Goal: Information Seeking & Learning: Learn about a topic

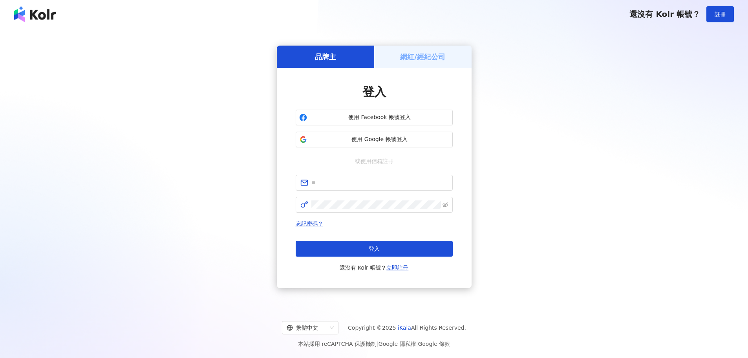
click at [399, 143] on span "使用 Google 帳號登入" at bounding box center [379, 139] width 139 height 8
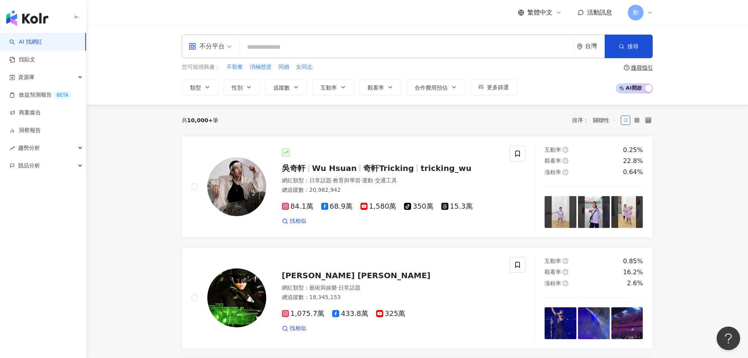
click at [332, 37] on div "不分平台 台灣 搜尋" at bounding box center [417, 47] width 471 height 24
click at [333, 44] on input "search" at bounding box center [406, 47] width 327 height 15
paste input "**"
type input "**"
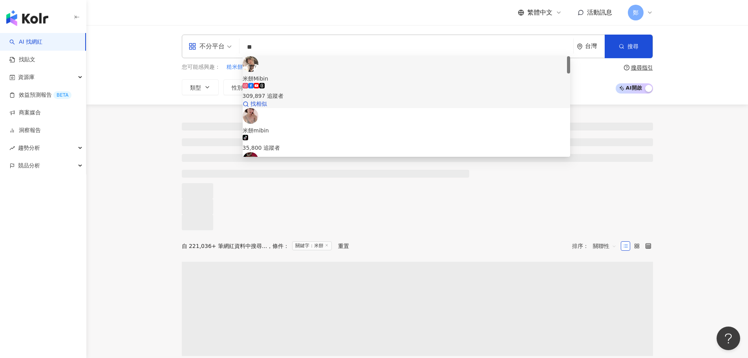
click at [305, 91] on div "309,897 追蹤者" at bounding box center [406, 95] width 327 height 9
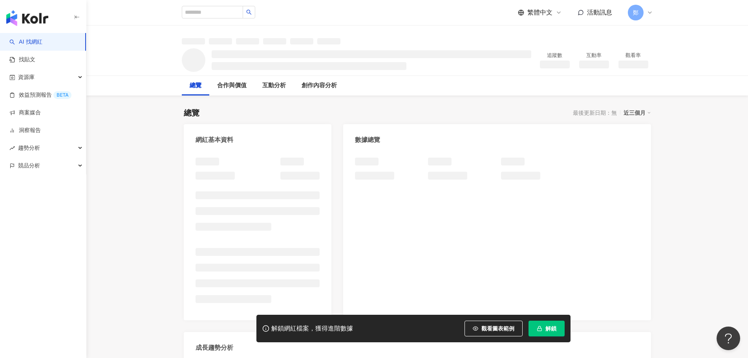
click at [541, 328] on rect "button" at bounding box center [539, 329] width 4 height 2
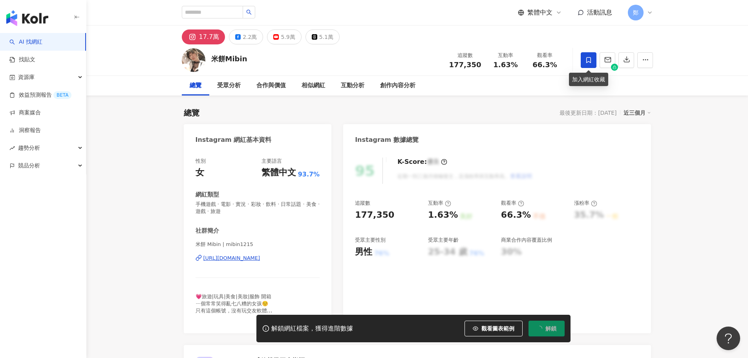
click at [590, 55] on span at bounding box center [588, 60] width 16 height 16
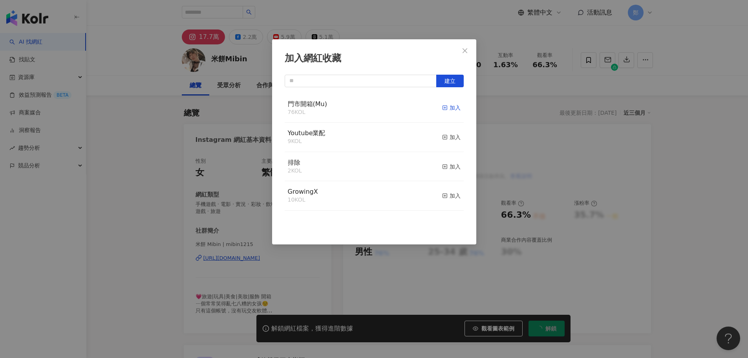
click at [446, 105] on div "加入" at bounding box center [451, 107] width 18 height 9
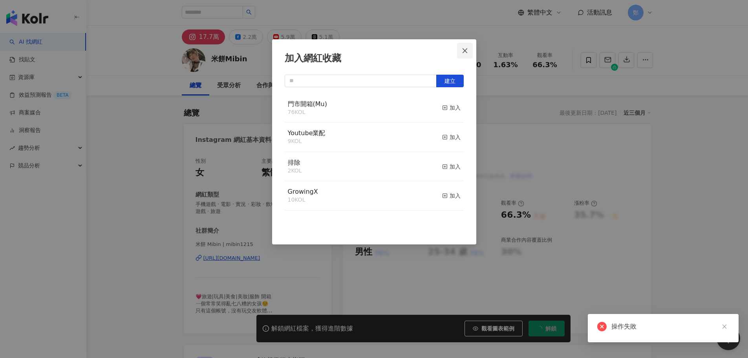
click at [464, 49] on icon "close" at bounding box center [465, 50] width 6 height 6
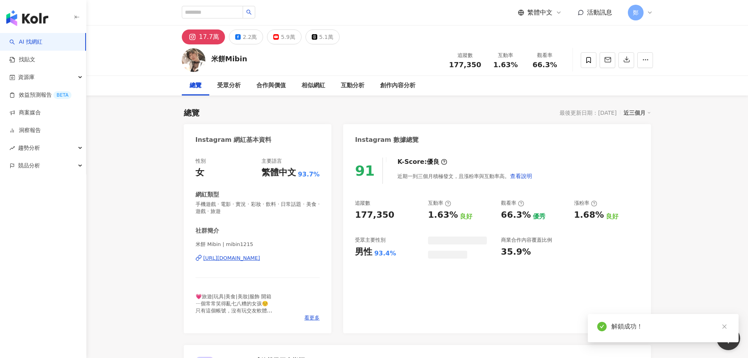
click at [584, 60] on span at bounding box center [588, 60] width 16 height 16
click at [586, 57] on div "加入網紅收藏 建立 門市開箱(Mu) 76 KOL 加入 Youtube業配 9 KOL 加入 排除 2 KOL 加入 GrowingX 10 KOL 加入" at bounding box center [374, 179] width 748 height 358
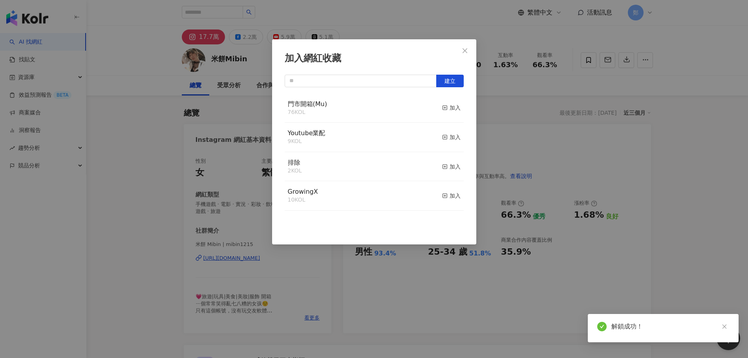
click at [444, 108] on div "加入網紅收藏 建立 門市開箱(Mu) 76 KOL 加入 Youtube業配 9 KOL 加入 排除 2 KOL 加入 GrowingX 10 KOL 加入" at bounding box center [374, 179] width 748 height 358
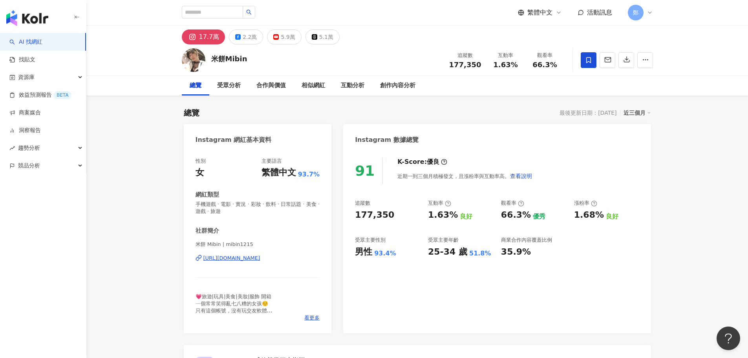
click at [589, 58] on icon at bounding box center [588, 60] width 7 height 7
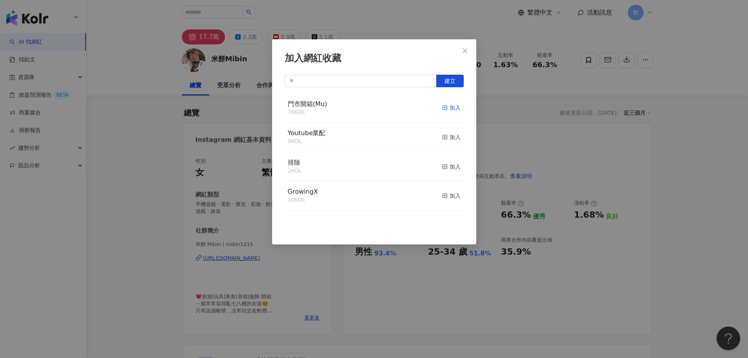
click at [447, 106] on div "加入" at bounding box center [451, 107] width 18 height 9
